Goal: Information Seeking & Learning: Learn about a topic

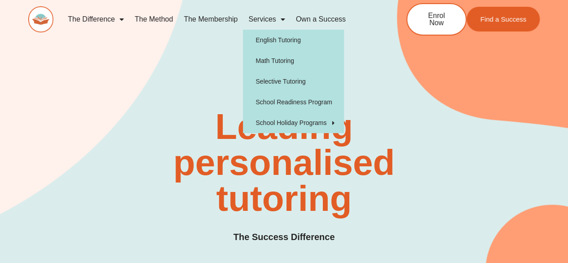
click at [263, 15] on link "Services" at bounding box center [266, 19] width 47 height 21
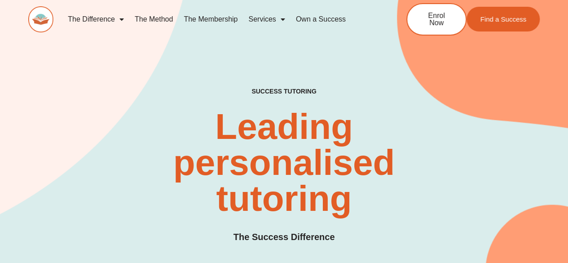
click at [263, 15] on link "Services" at bounding box center [266, 19] width 47 height 21
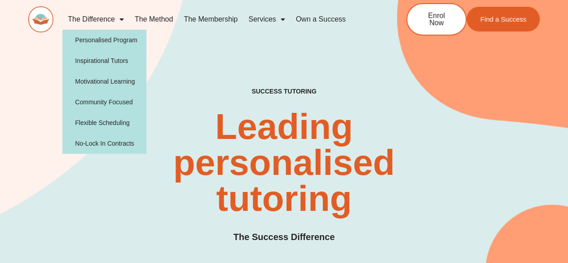
click at [94, 21] on link "The Difference" at bounding box center [95, 19] width 67 height 21
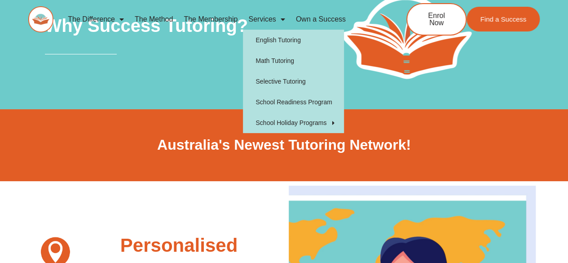
click at [271, 15] on link "Services" at bounding box center [266, 19] width 47 height 21
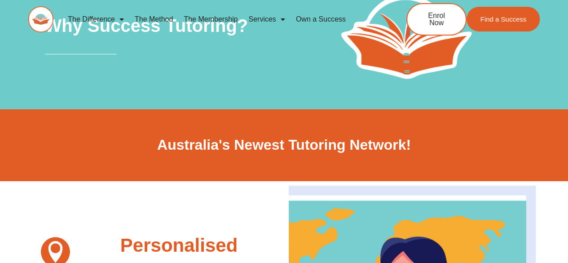
click at [271, 15] on link "Services" at bounding box center [266, 19] width 47 height 21
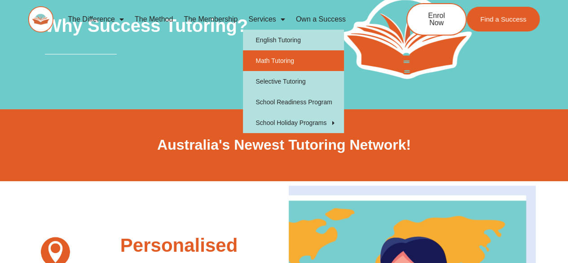
click at [270, 64] on link "Math Tutoring" at bounding box center [293, 60] width 101 height 21
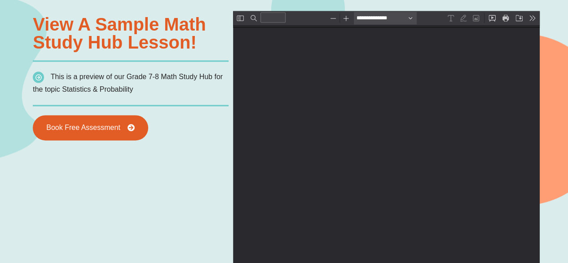
type input "*"
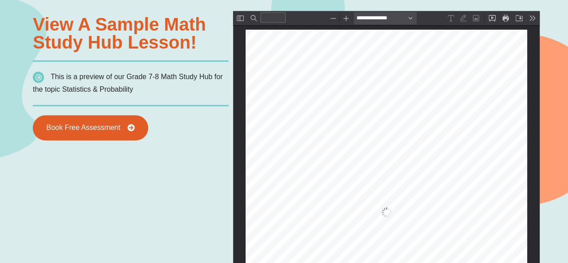
scroll to position [4, 0]
